Goal: Transaction & Acquisition: Purchase product/service

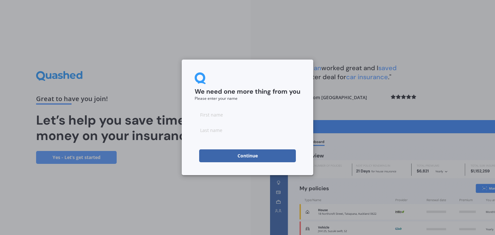
click at [236, 117] on input at bounding box center [248, 114] width 106 height 13
type input "[PERSON_NAME]"
click at [204, 146] on form "We need one more thing from you Please enter your name [PERSON_NAME] Continue" at bounding box center [248, 118] width 106 height 90
click at [220, 158] on button "Continue" at bounding box center [247, 156] width 97 height 13
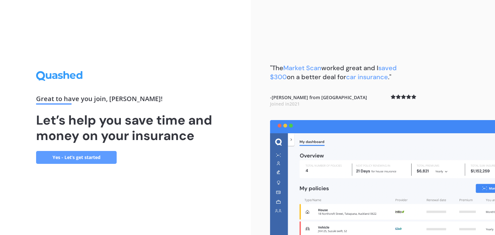
click at [108, 158] on link "Yes - Let’s get started" at bounding box center [76, 157] width 81 height 13
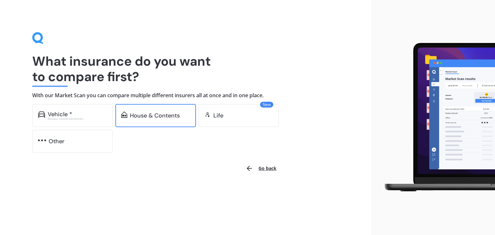
click at [130, 122] on div "House & Contents" at bounding box center [155, 115] width 81 height 23
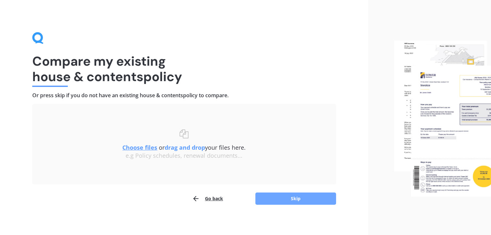
click at [261, 205] on button "Skip" at bounding box center [295, 199] width 81 height 12
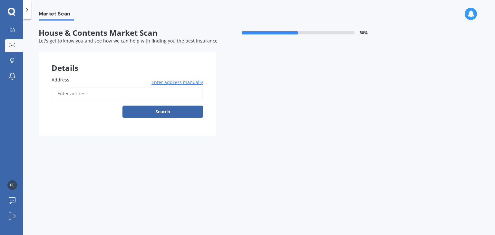
click at [107, 95] on input "Address" at bounding box center [128, 94] width 152 height 14
type input "[STREET_ADDRESS]"
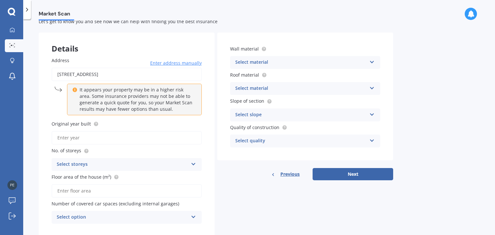
scroll to position [19, 0]
click at [169, 138] on input "Original year built" at bounding box center [127, 139] width 150 height 14
type input "1939"
click at [119, 162] on div "Select storeys" at bounding box center [123, 166] width 132 height 8
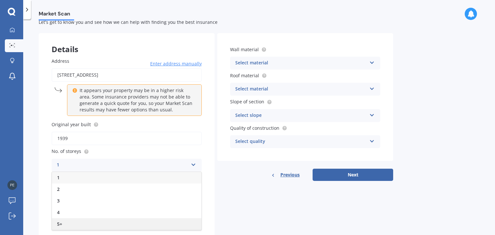
click at [90, 220] on div "5+" at bounding box center [127, 225] width 150 height 12
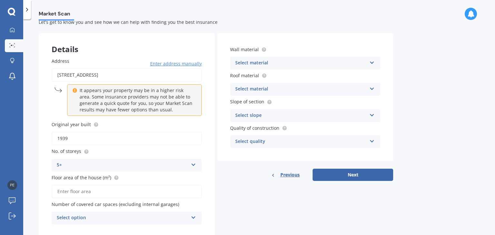
click at [106, 189] on input "Floor area of the house (m²)" at bounding box center [127, 192] width 150 height 14
click at [133, 220] on div "Select option" at bounding box center [123, 219] width 132 height 8
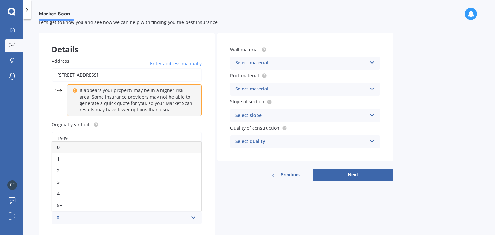
click at [212, 189] on div "Address [STREET_ADDRESS] Enter address manually It appears your property may be…" at bounding box center [127, 141] width 176 height 193
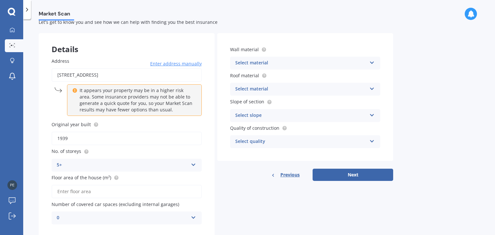
click at [175, 217] on div "0" at bounding box center [123, 219] width 132 height 8
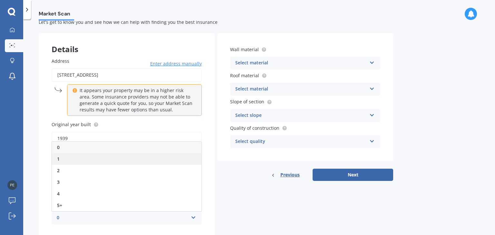
click at [136, 158] on div "1" at bounding box center [127, 160] width 150 height 12
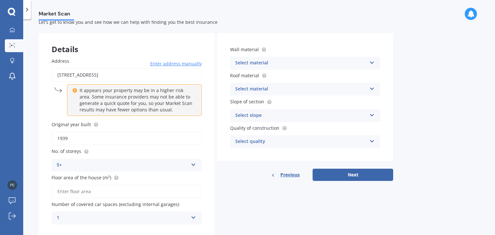
click at [372, 61] on icon at bounding box center [372, 61] width 5 height 5
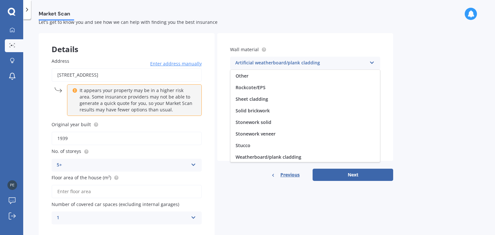
scroll to position [58, 0]
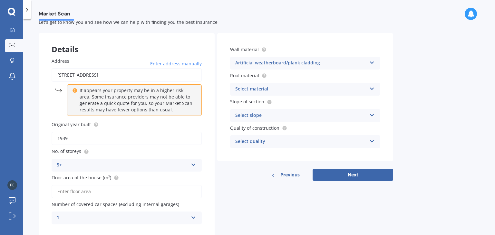
click at [393, 89] on div "Wall material Artificial weatherboard/plank cladding Artificial weatherboard/pl…" at bounding box center [305, 97] width 176 height 128
click at [370, 86] on icon at bounding box center [372, 87] width 5 height 5
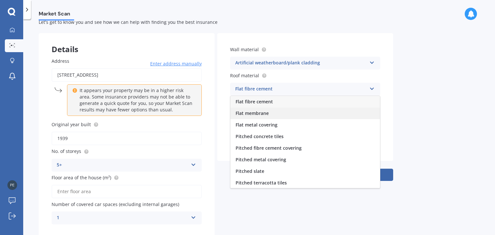
click at [346, 111] on div "Flat membrane" at bounding box center [306, 114] width 150 height 12
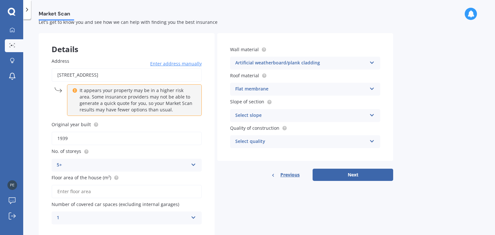
click at [372, 118] on div "Select slope Flat or gentle slope (up to about 5°) Moderate slope (about 15°) S…" at bounding box center [305, 115] width 150 height 13
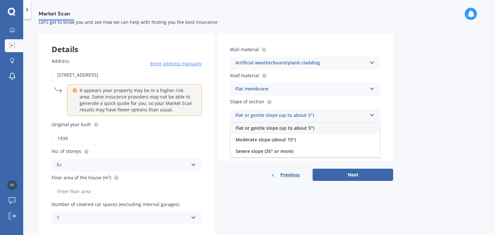
click at [359, 128] on div "Flat or gentle slope (up to about 5°)" at bounding box center [306, 129] width 150 height 12
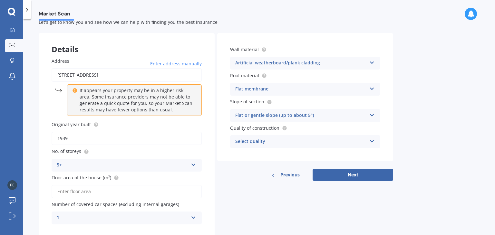
click at [370, 141] on icon at bounding box center [372, 140] width 5 height 5
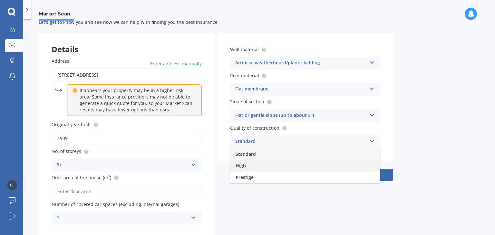
click at [350, 163] on div "High" at bounding box center [306, 166] width 150 height 12
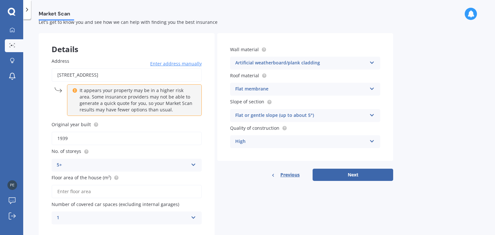
scroll to position [37, 0]
